Goal: Task Accomplishment & Management: Manage account settings

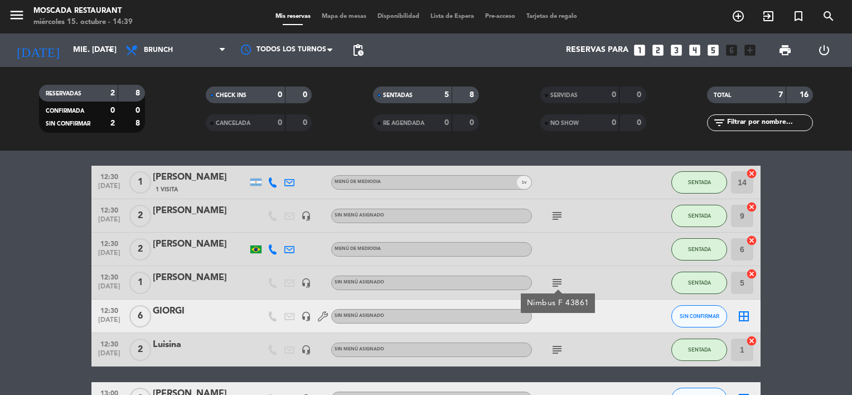
scroll to position [56, 0]
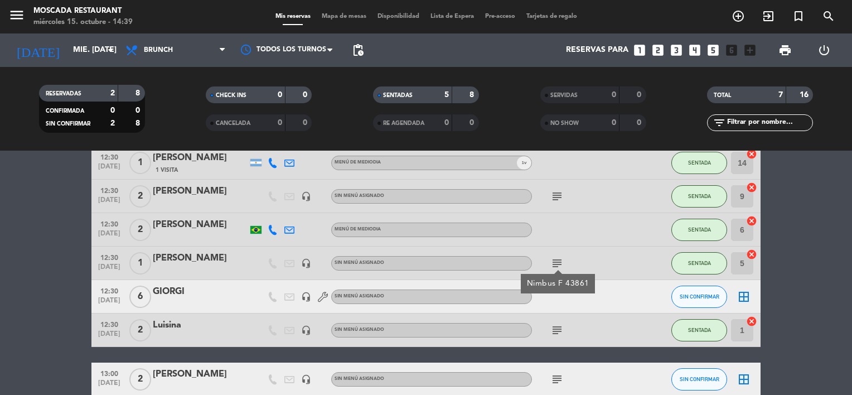
click at [560, 192] on icon "subject" at bounding box center [556, 196] width 13 height 13
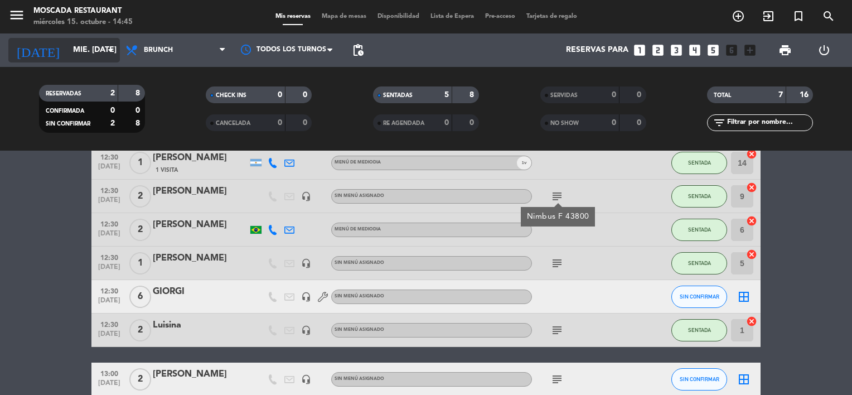
click at [93, 52] on input "mié. [DATE]" at bounding box center [120, 50] width 106 height 20
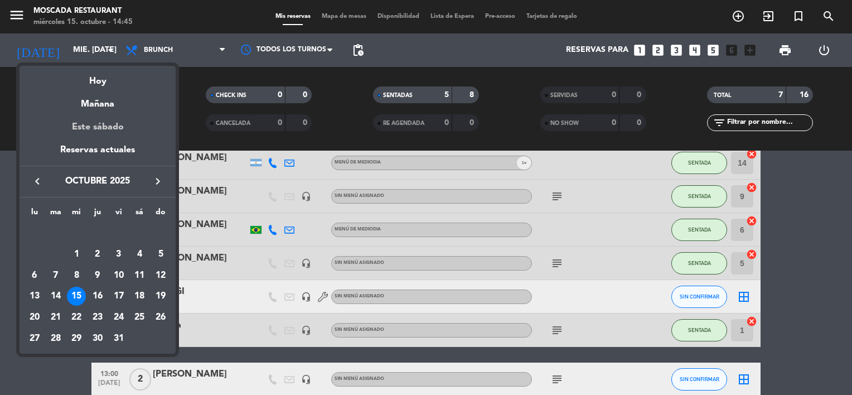
click at [103, 124] on div "Este sábado" at bounding box center [98, 126] width 156 height 31
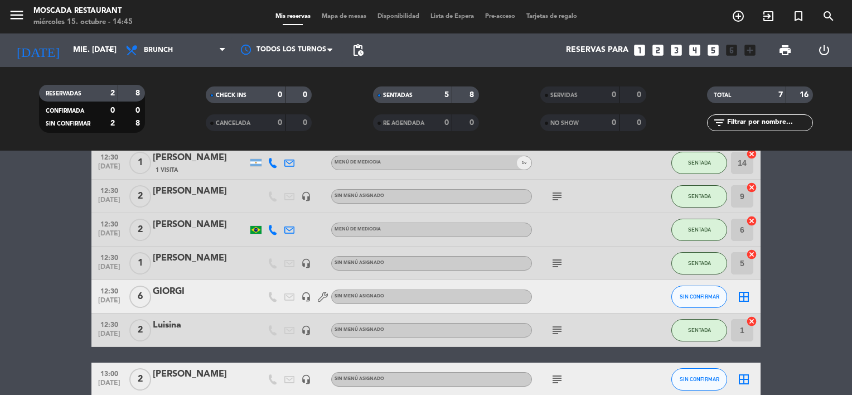
type input "sáb. [DATE]"
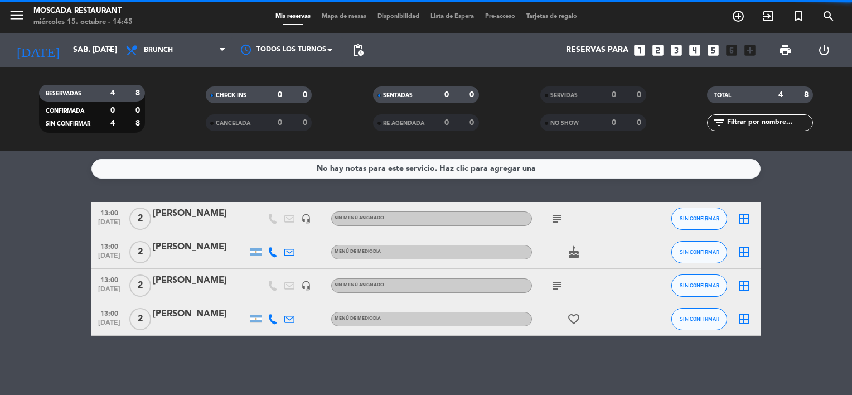
scroll to position [0, 0]
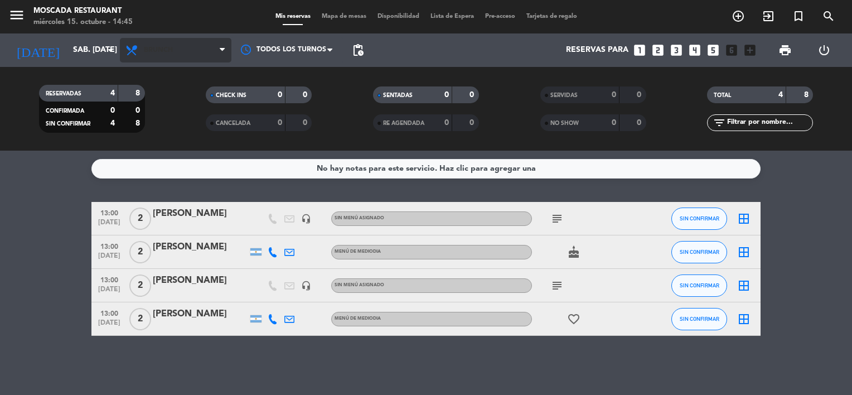
click at [161, 51] on span "Brunch" at bounding box center [158, 50] width 29 height 8
drag, startPoint x: 148, startPoint y: 189, endPoint x: 163, endPoint y: 179, distance: 17.3
click at [152, 187] on div "No hay notas para este servicio. Haz clic para agregar una 13:00 [DATE] 2 [PERS…" at bounding box center [426, 272] width 852 height 244
drag, startPoint x: 162, startPoint y: 51, endPoint x: 162, endPoint y: 60, distance: 8.9
click at [162, 51] on span "Brunch" at bounding box center [158, 50] width 29 height 8
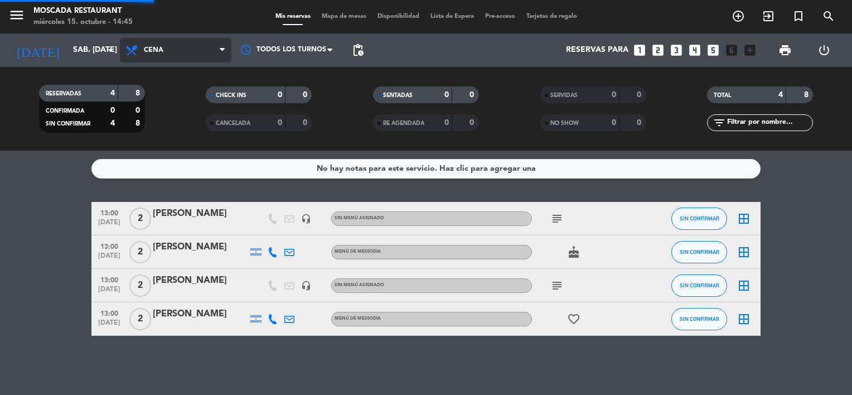
click at [161, 162] on ng-component "menu Moscada Restaurant miércoles 15. octubre - 14:45 Mis reservas Mapa de mesa…" at bounding box center [426, 197] width 852 height 395
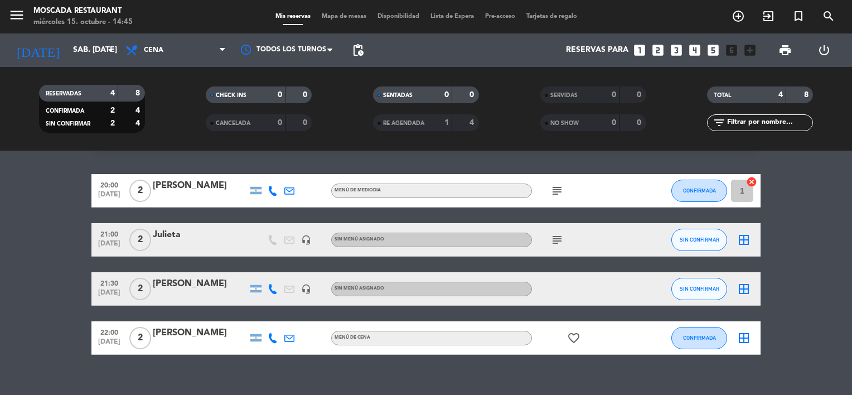
scroll to position [43, 0]
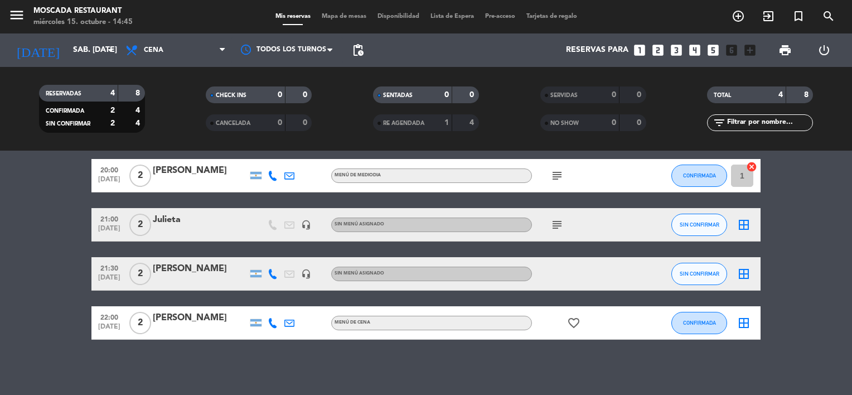
click at [659, 47] on icon "looks_two" at bounding box center [657, 50] width 14 height 14
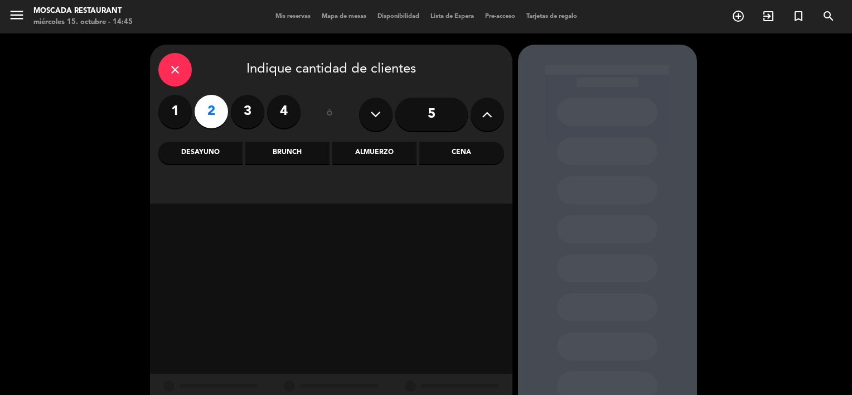
click at [449, 149] on div "Cena" at bounding box center [461, 153] width 84 height 22
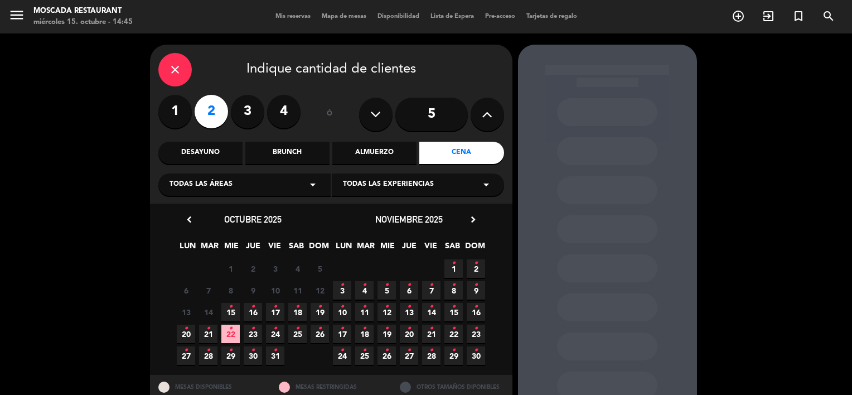
click at [298, 307] on icon "•" at bounding box center [297, 307] width 4 height 18
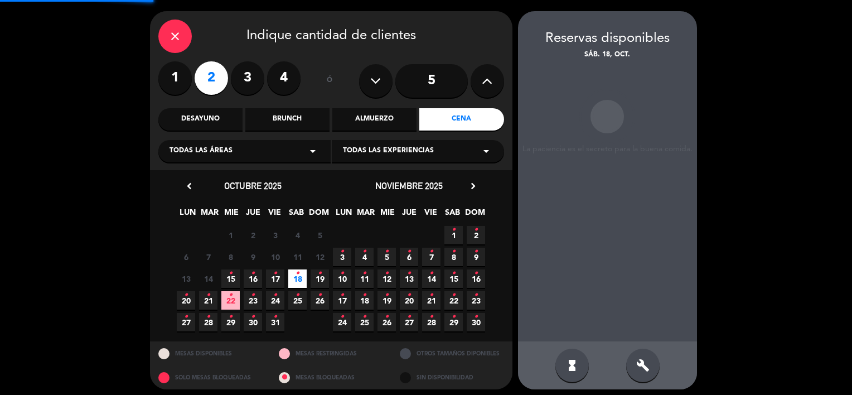
scroll to position [38, 0]
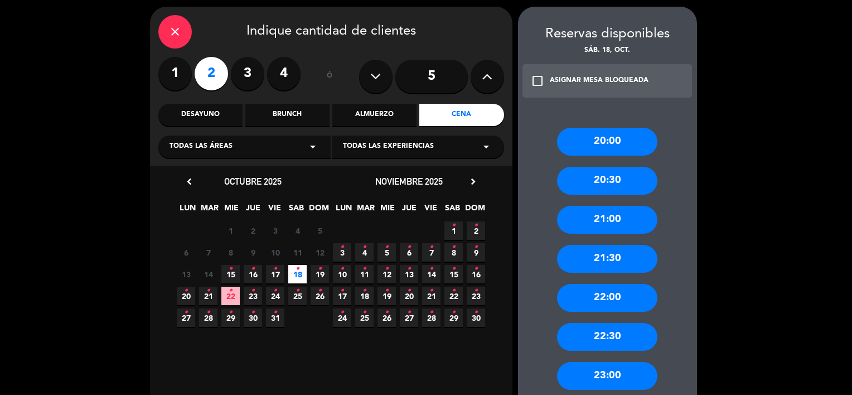
click at [598, 258] on div "21:30" at bounding box center [607, 259] width 100 height 28
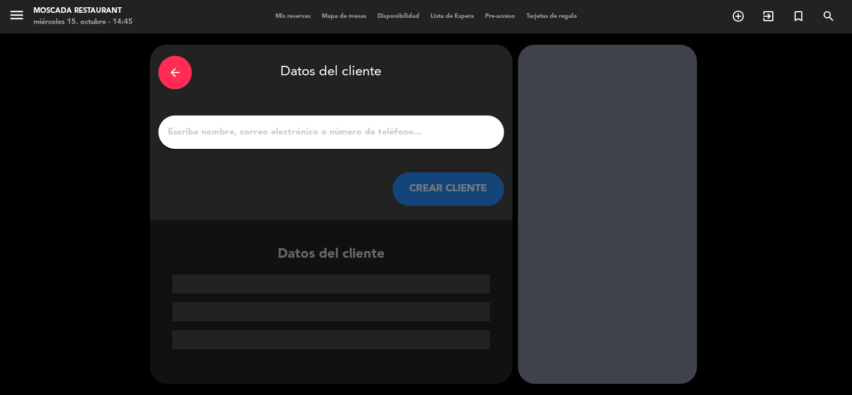
click at [355, 132] on input "1" at bounding box center [331, 132] width 329 height 16
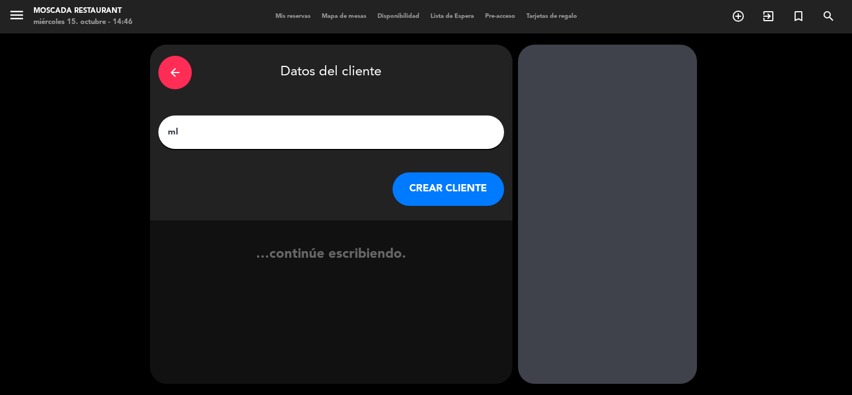
type input "m"
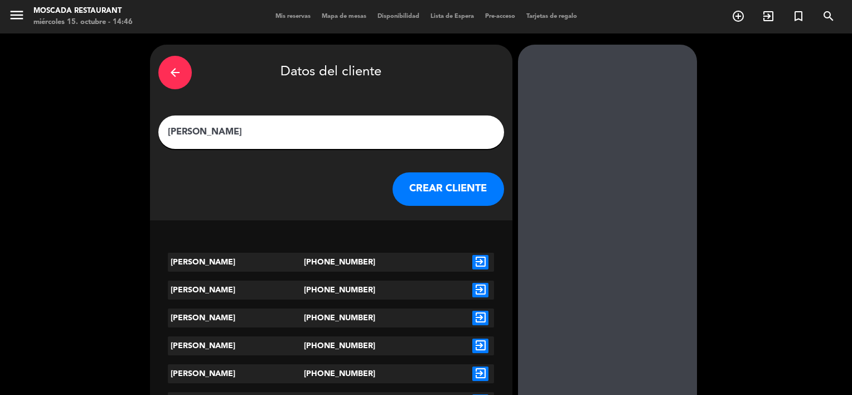
type input "[PERSON_NAME]"
click at [473, 290] on icon "exit_to_app" at bounding box center [480, 290] width 16 height 14
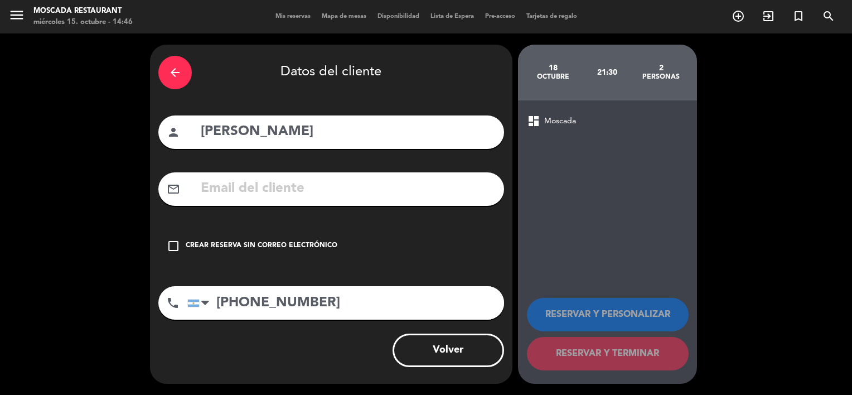
drag, startPoint x: 247, startPoint y: 247, endPoint x: 257, endPoint y: 246, distance: 10.0
click at [247, 246] on div "Crear reserva sin correo electrónico" at bounding box center [262, 245] width 152 height 11
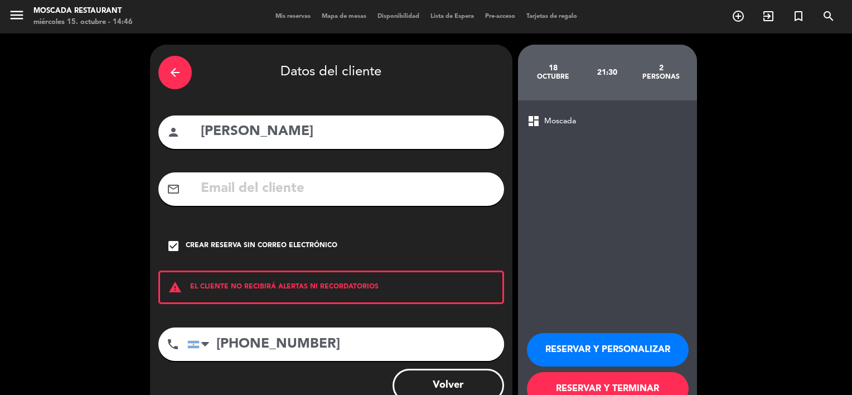
click at [616, 346] on button "RESERVAR Y PERSONALIZAR" at bounding box center [608, 349] width 162 height 33
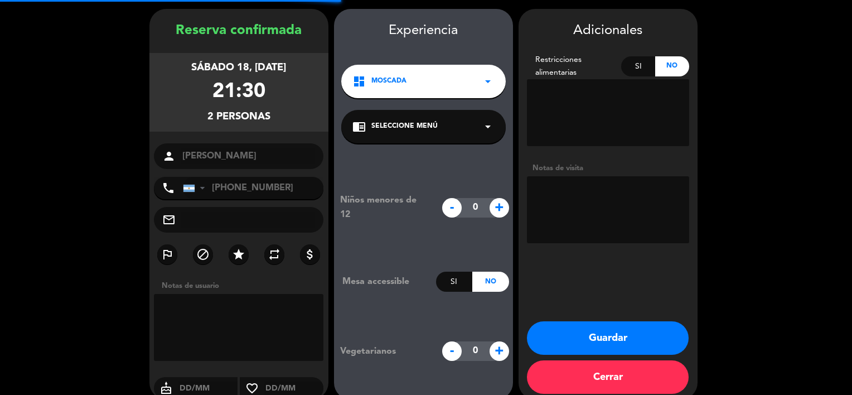
scroll to position [45, 0]
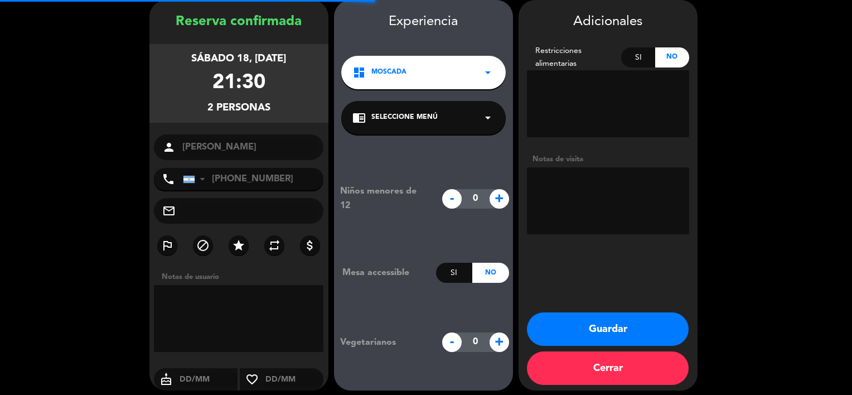
click at [584, 172] on textarea at bounding box center [608, 200] width 162 height 67
type textarea "Mesa 9"
click at [626, 325] on button "Guardar" at bounding box center [608, 328] width 162 height 33
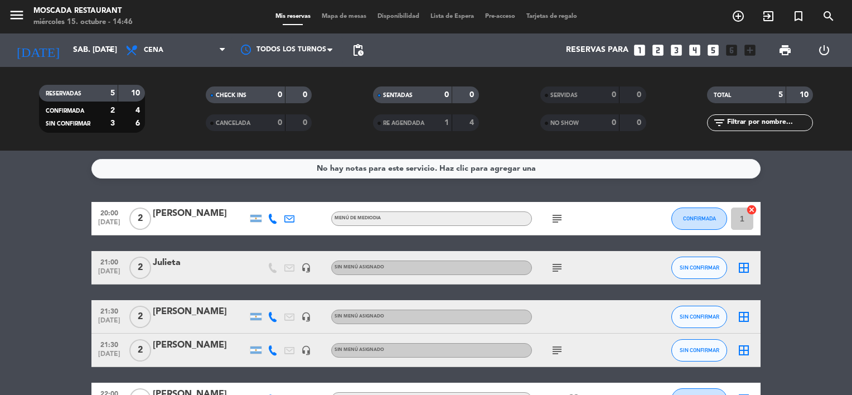
click at [65, 36] on div "[DATE] sáb. [DATE] arrow_drop_down" at bounding box center [63, 49] width 111 height 33
click at [68, 58] on input "sáb. [DATE]" at bounding box center [120, 50] width 106 height 20
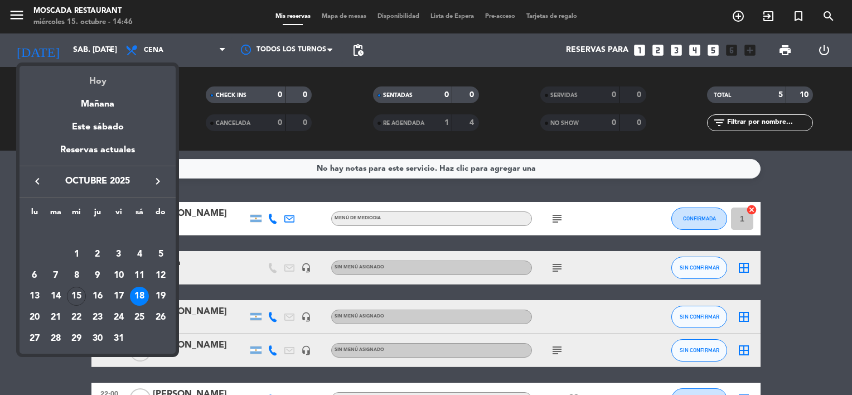
click at [96, 72] on div "Hoy" at bounding box center [98, 77] width 156 height 23
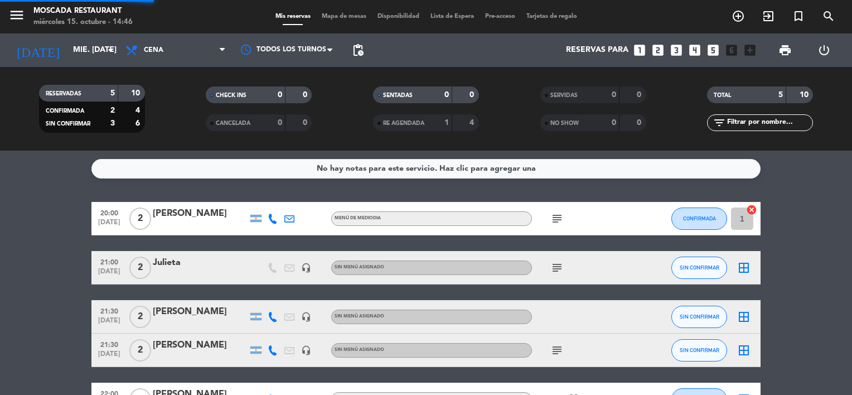
click at [156, 26] on div "menu Moscada Restaurant miércoles 15. octubre - 14:46" at bounding box center [106, 17] width 213 height 26
click at [153, 43] on span "Cena" at bounding box center [175, 50] width 111 height 25
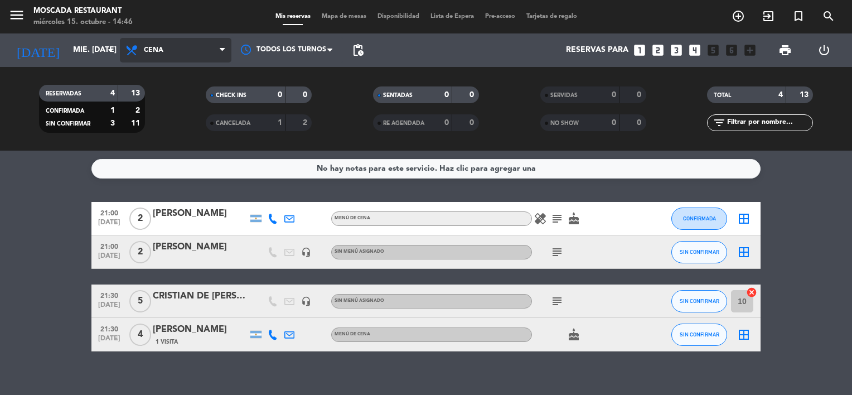
click at [173, 47] on span "Cena" at bounding box center [175, 50] width 111 height 25
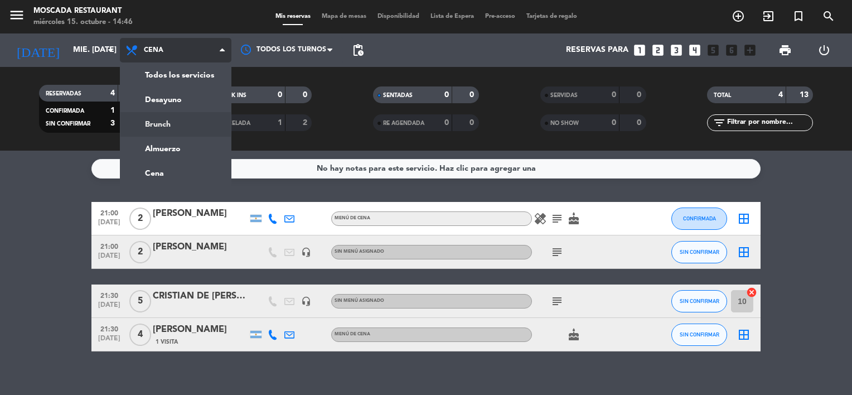
click at [172, 124] on div "menu Moscada Restaurant miércoles 15. octubre - 14:46 Mis reservas Mapa de mesa…" at bounding box center [426, 75] width 852 height 150
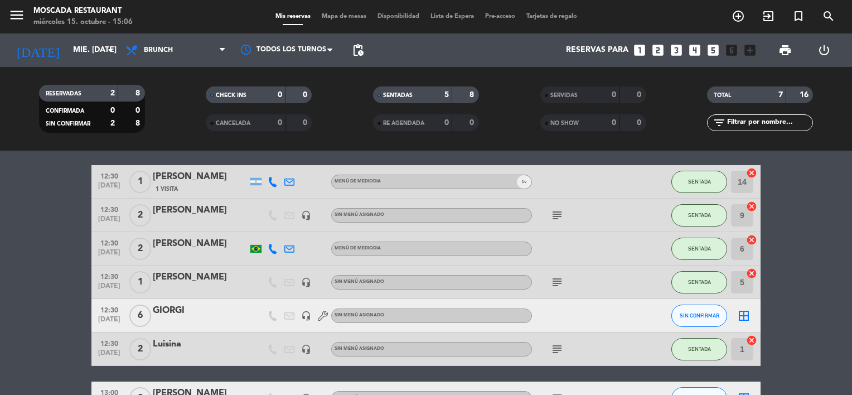
scroll to position [56, 0]
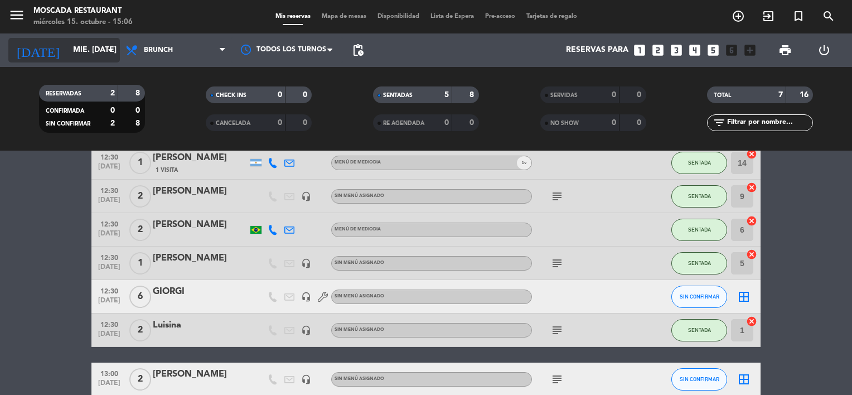
click at [104, 51] on icon "arrow_drop_down" at bounding box center [110, 49] width 13 height 13
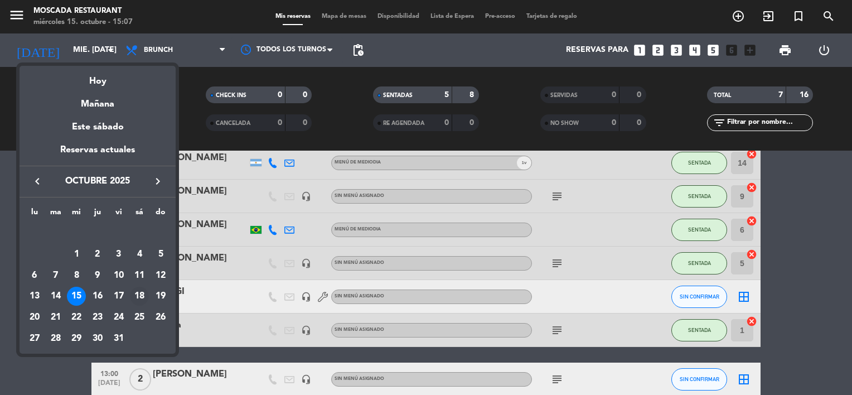
click at [141, 295] on div "18" at bounding box center [139, 295] width 19 height 19
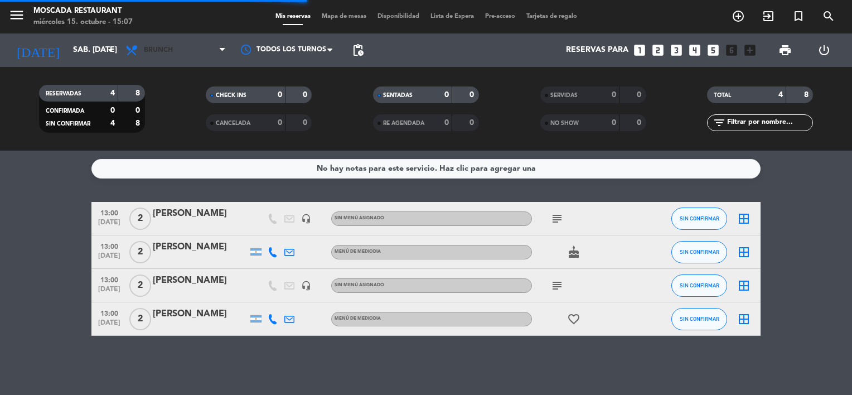
scroll to position [0, 0]
click at [181, 48] on span "Brunch" at bounding box center [175, 50] width 111 height 25
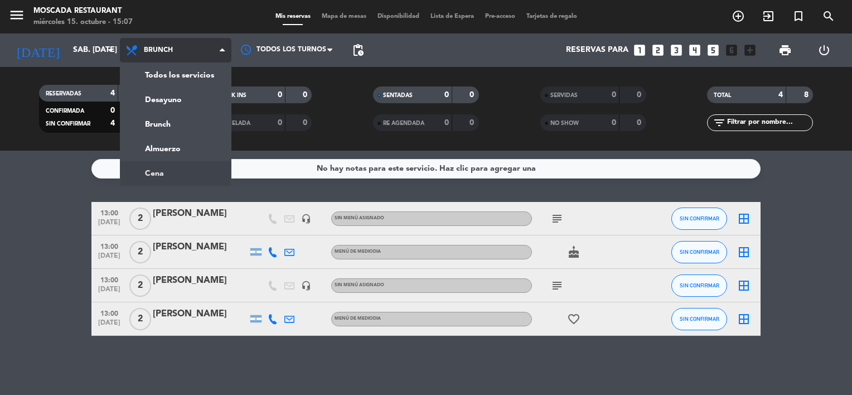
click at [161, 172] on ng-component "menu Moscada Restaurant miércoles 15. octubre - 15:07 Mis reservas Mapa de mesa…" at bounding box center [426, 197] width 852 height 395
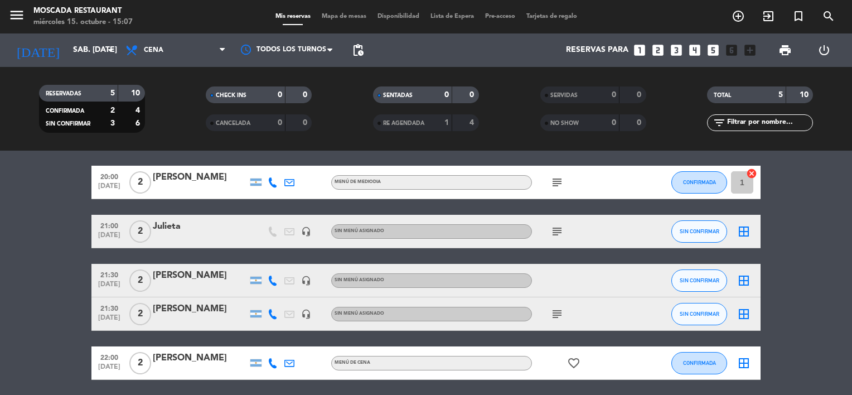
scroll to position [76, 0]
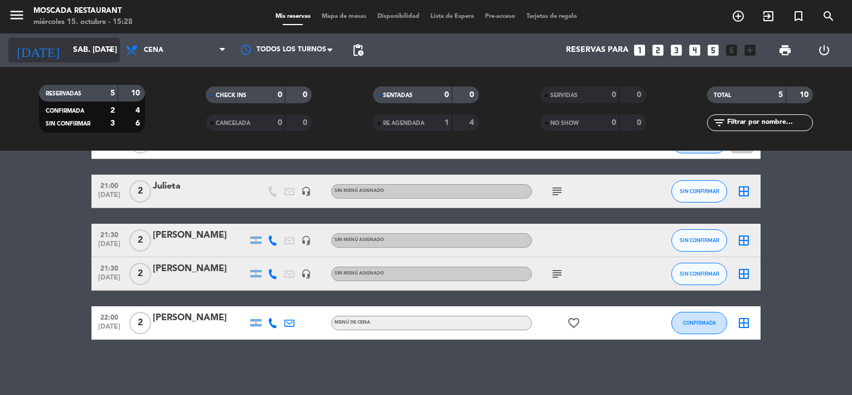
click at [91, 54] on input "sáb. [DATE]" at bounding box center [120, 50] width 106 height 20
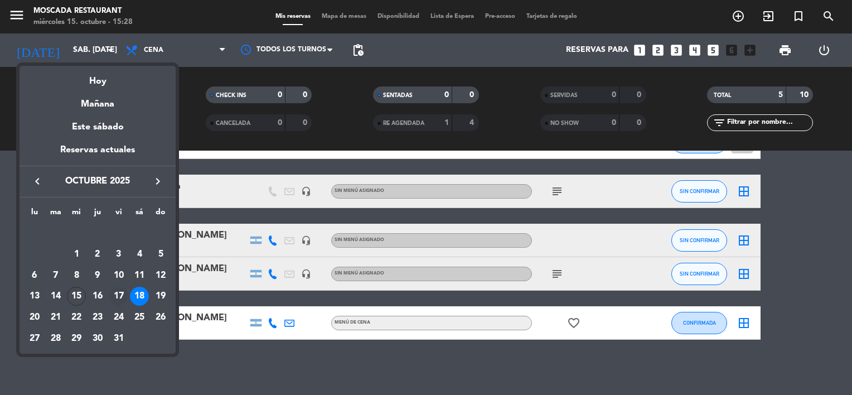
click at [119, 295] on div "17" at bounding box center [118, 295] width 19 height 19
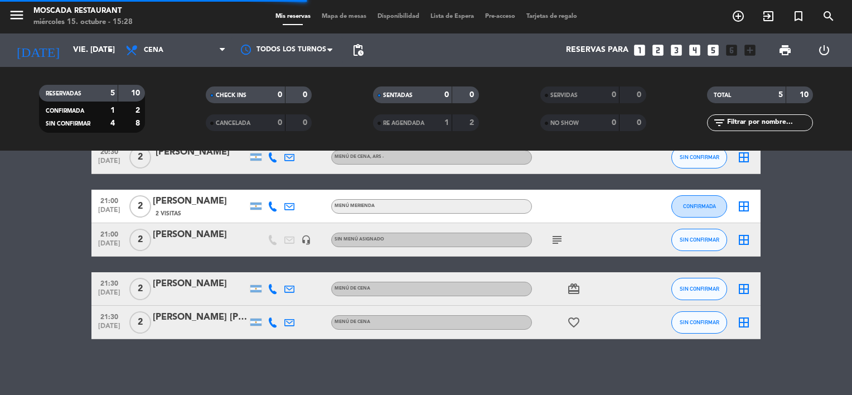
scroll to position [61, 0]
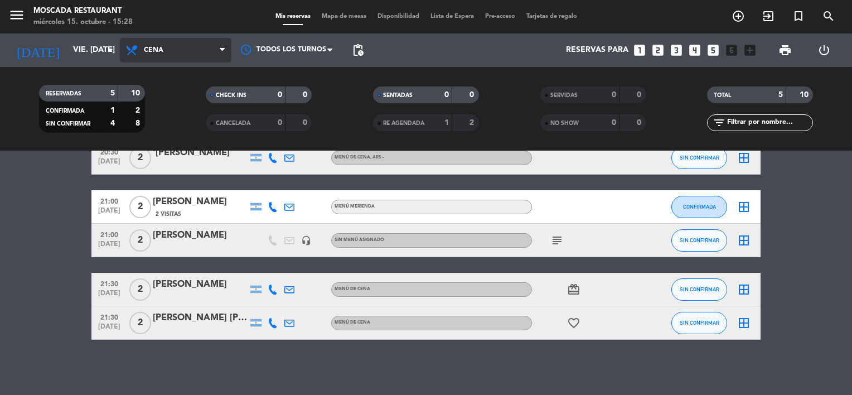
click at [157, 49] on span "Cena" at bounding box center [154, 50] width 20 height 8
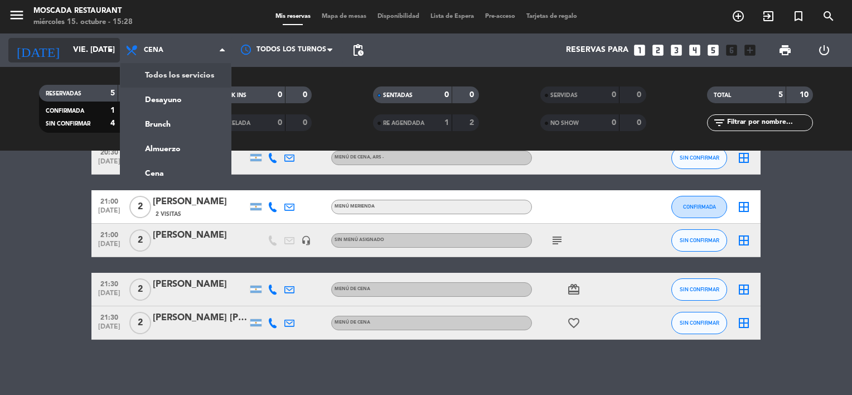
click at [74, 49] on input "vie. [DATE]" at bounding box center [120, 50] width 106 height 20
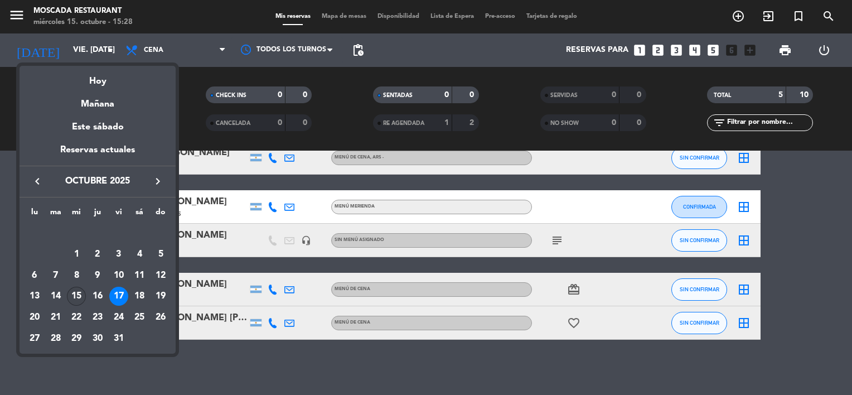
click at [79, 294] on div "15" at bounding box center [76, 295] width 19 height 19
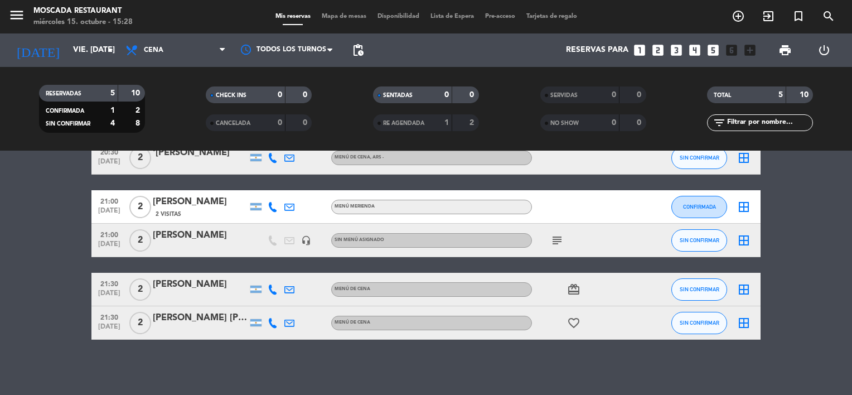
type input "mié. [DATE]"
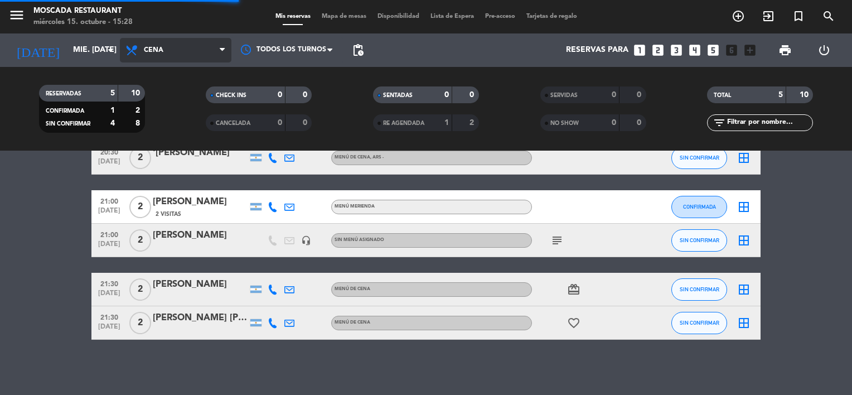
scroll to position [12, 0]
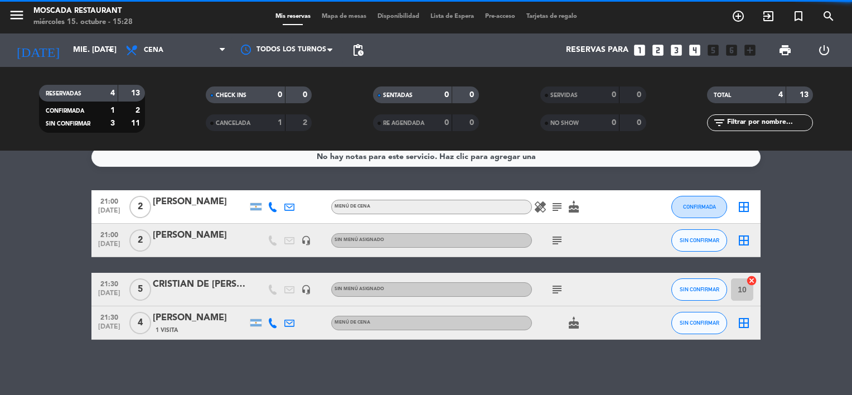
click at [173, 48] on span "Cena" at bounding box center [175, 50] width 111 height 25
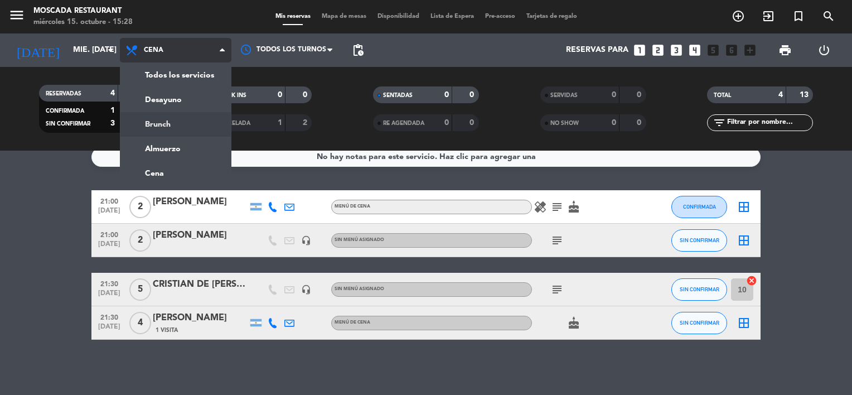
click at [176, 127] on div "menu Moscada Restaurant miércoles 15. octubre - 15:28 Mis reservas Mapa de mesa…" at bounding box center [426, 75] width 852 height 150
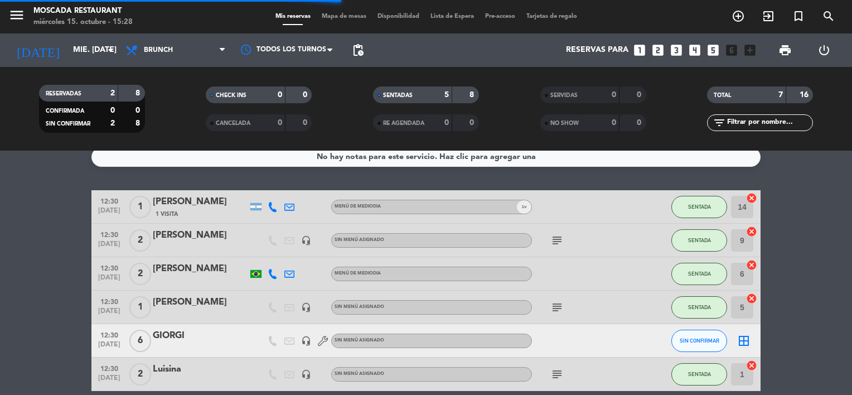
scroll to position [76, 0]
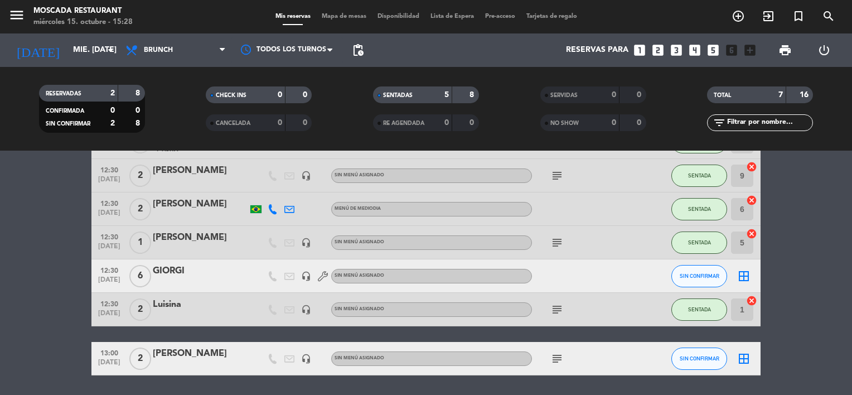
click at [554, 308] on icon "subject" at bounding box center [556, 309] width 13 height 13
